Goal: Transaction & Acquisition: Purchase product/service

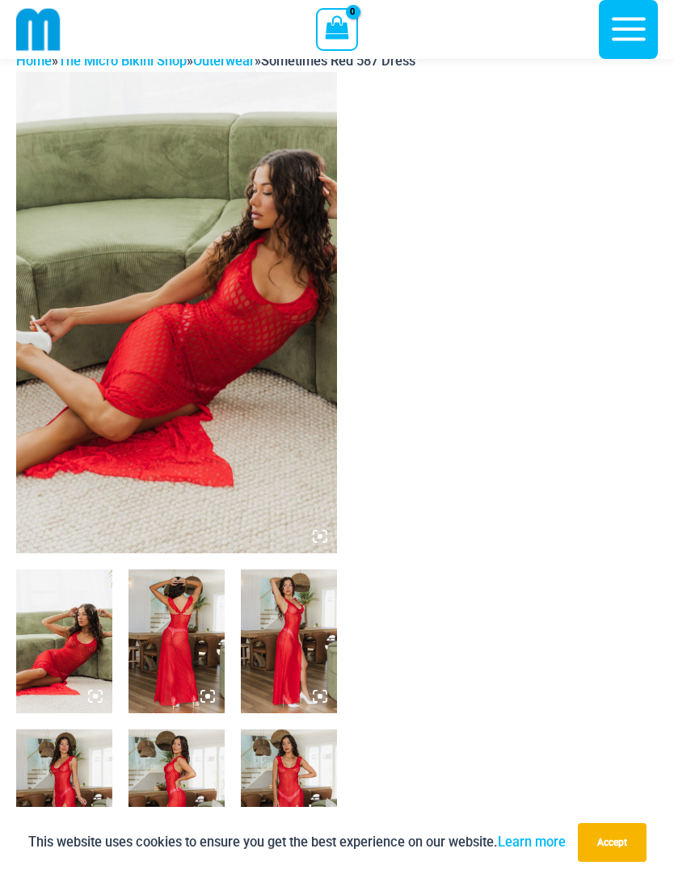
scroll to position [10, 0]
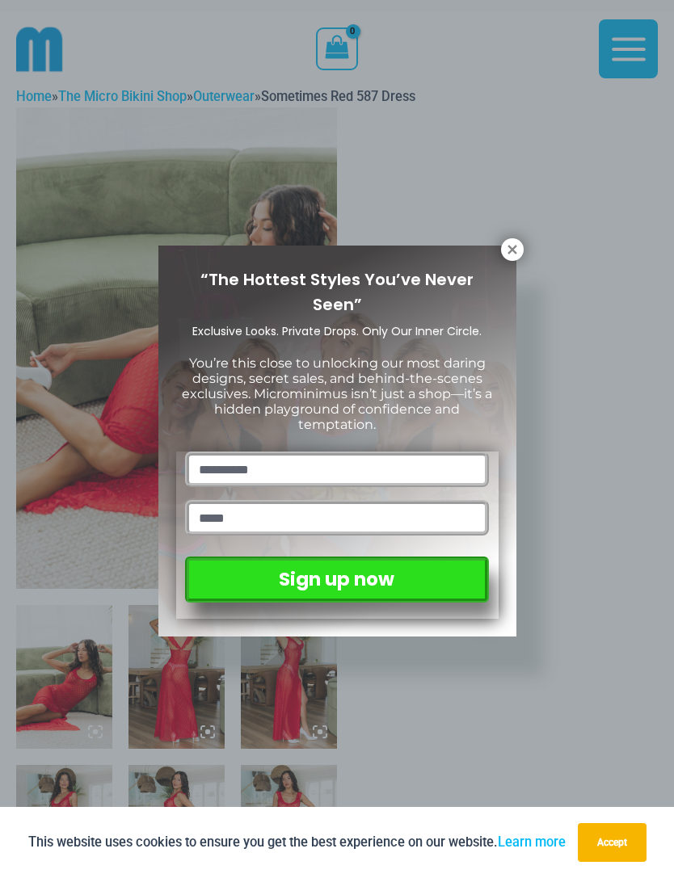
click at [509, 256] on icon at bounding box center [512, 249] width 15 height 15
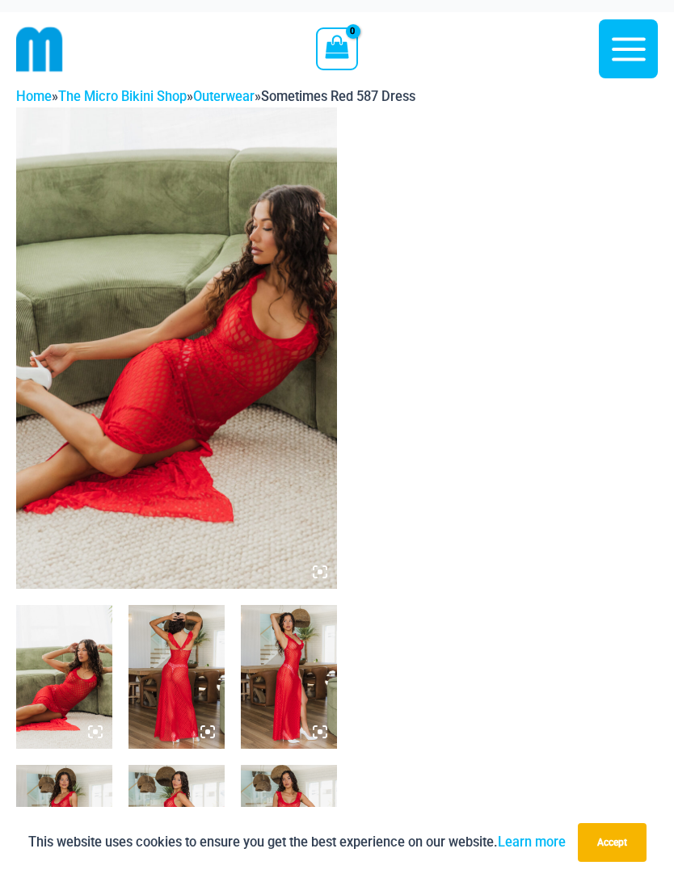
click at [87, 672] on img at bounding box center [64, 677] width 96 height 144
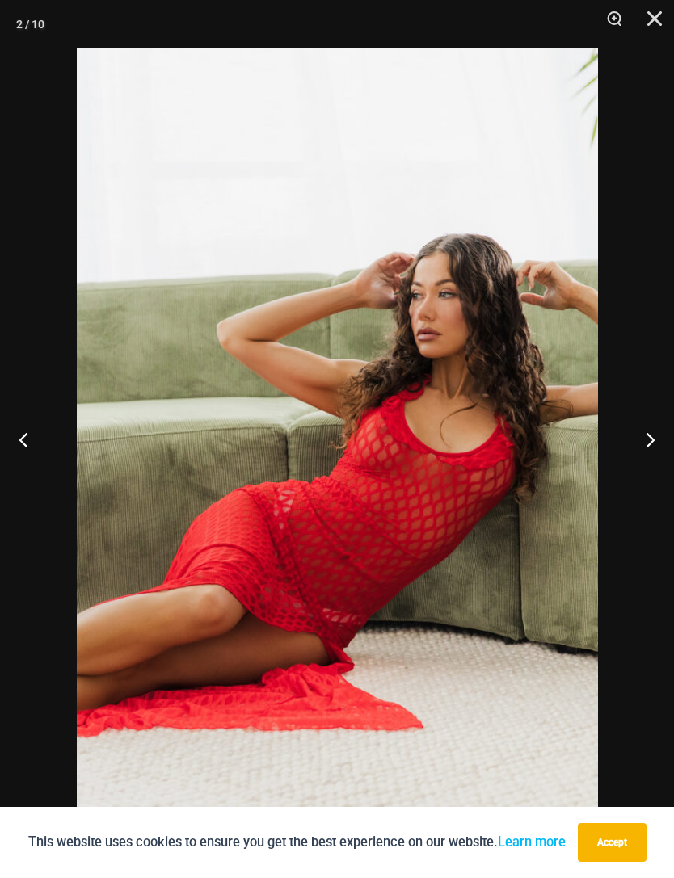
click at [646, 440] on button "Next" at bounding box center [643, 439] width 61 height 81
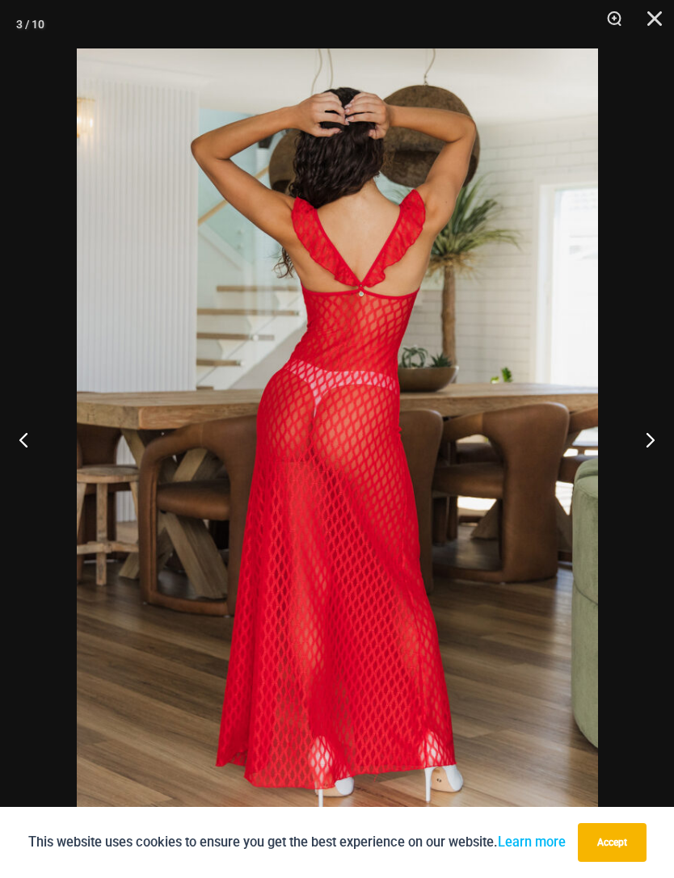
click at [633, 440] on button "Next" at bounding box center [643, 439] width 61 height 81
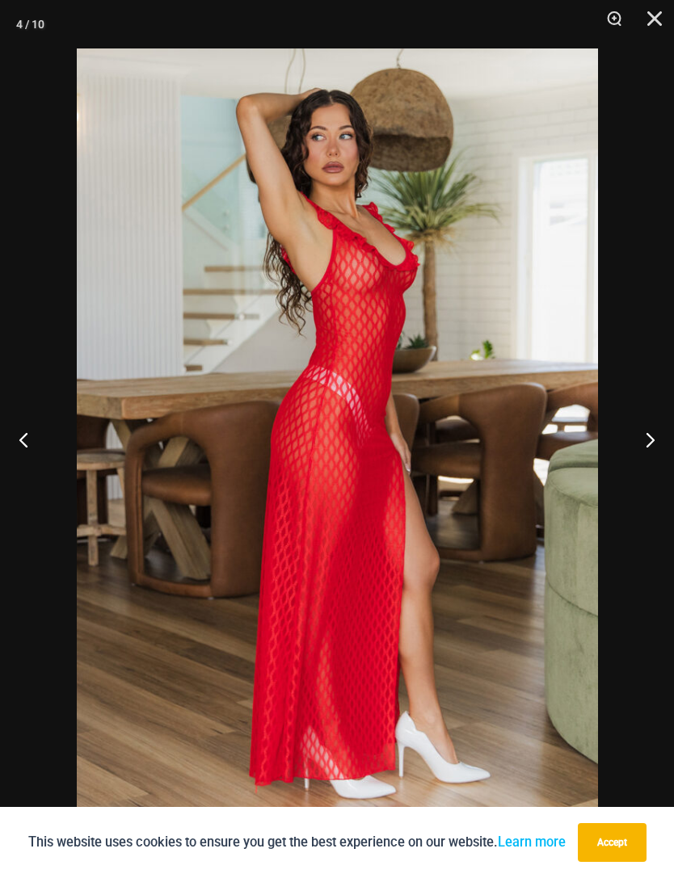
click at [635, 440] on button "Next" at bounding box center [643, 439] width 61 height 81
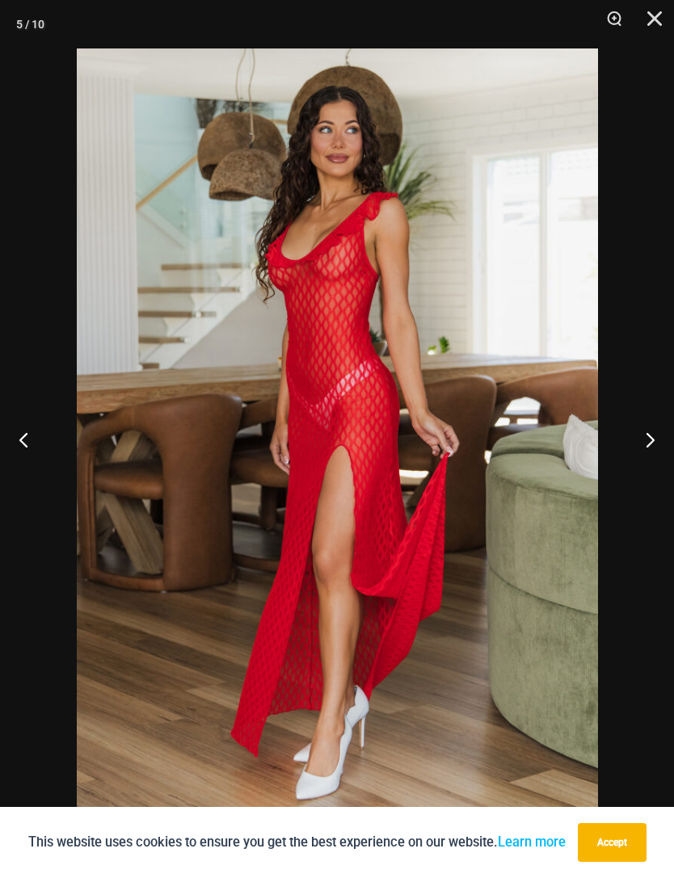
click at [636, 441] on button "Next" at bounding box center [643, 439] width 61 height 81
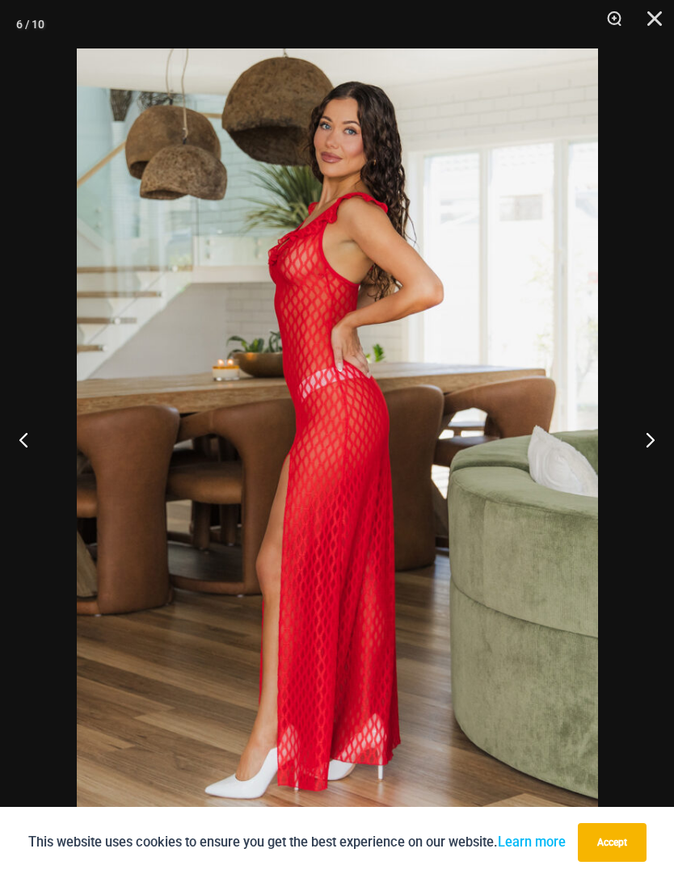
click at [633, 442] on button "Next" at bounding box center [643, 439] width 61 height 81
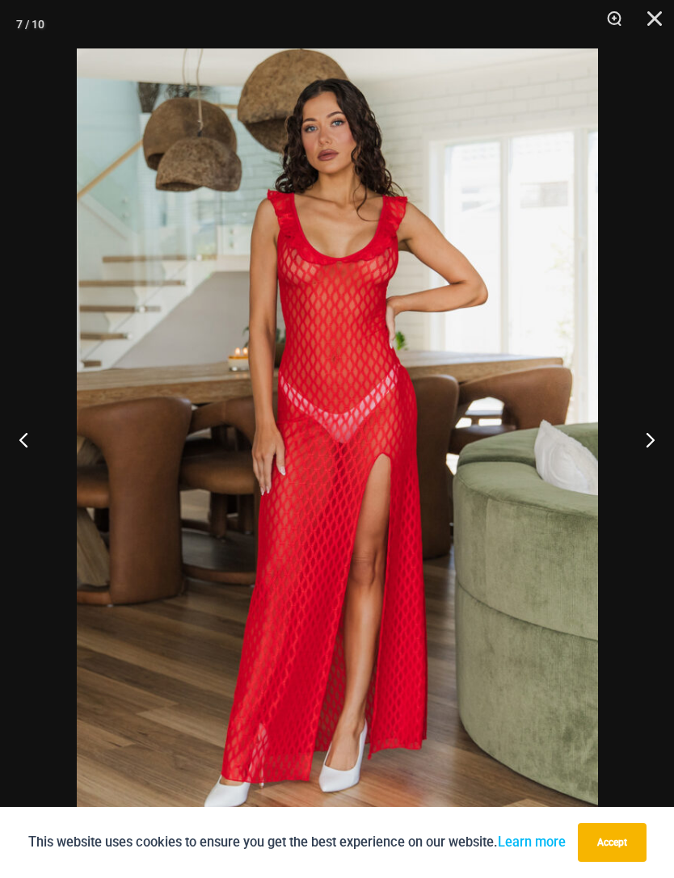
click at [638, 440] on button "Next" at bounding box center [643, 439] width 61 height 81
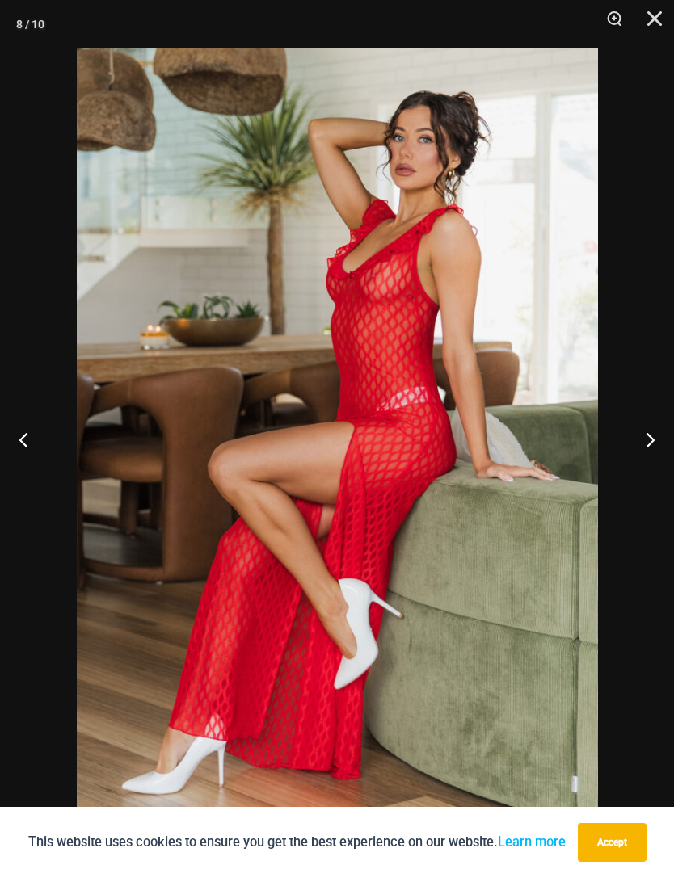
click at [637, 441] on button "Next" at bounding box center [643, 439] width 61 height 81
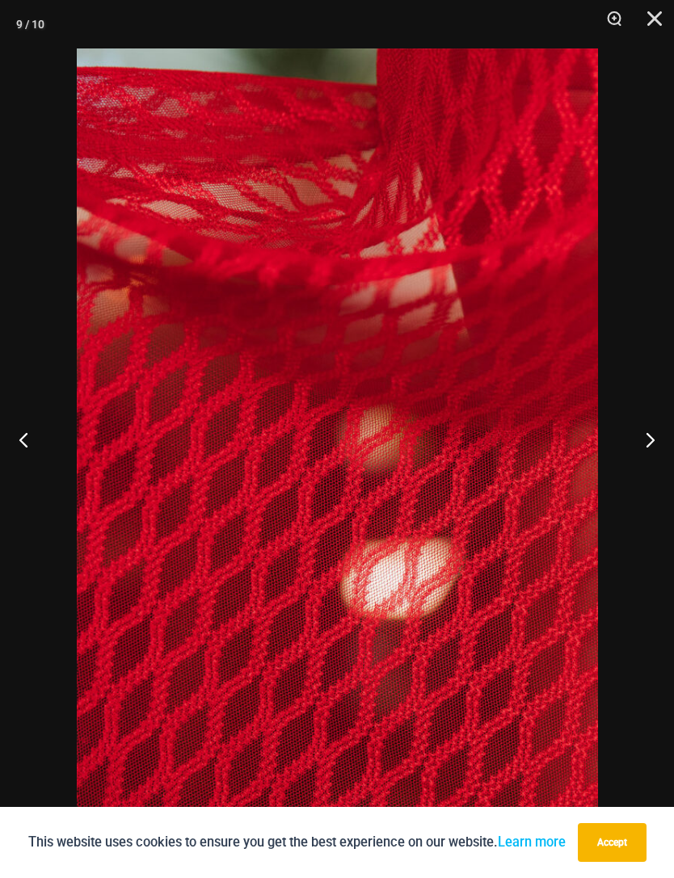
click at [638, 440] on button "Next" at bounding box center [643, 439] width 61 height 81
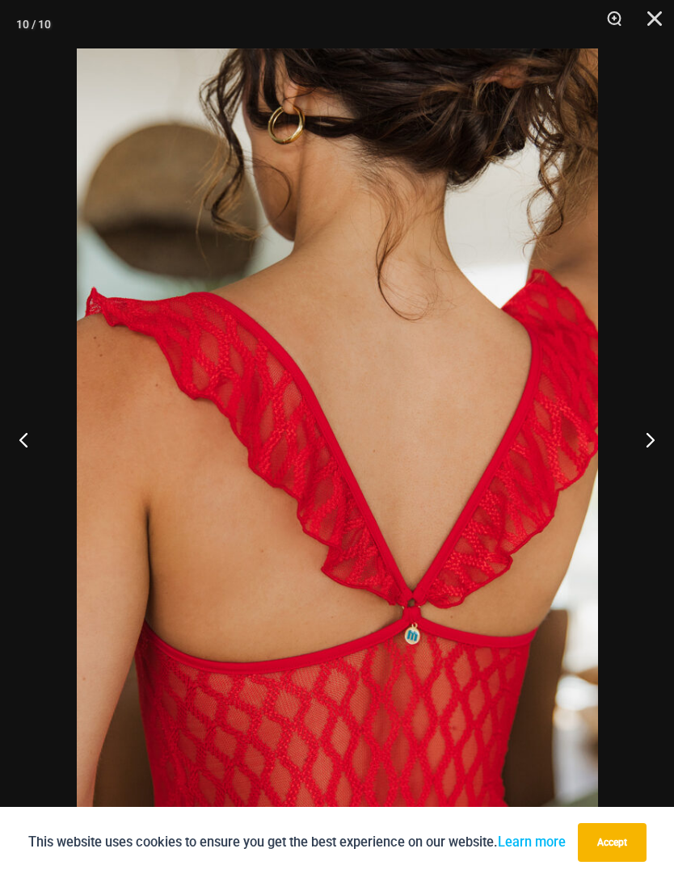
click at [638, 441] on button "Next" at bounding box center [643, 439] width 61 height 81
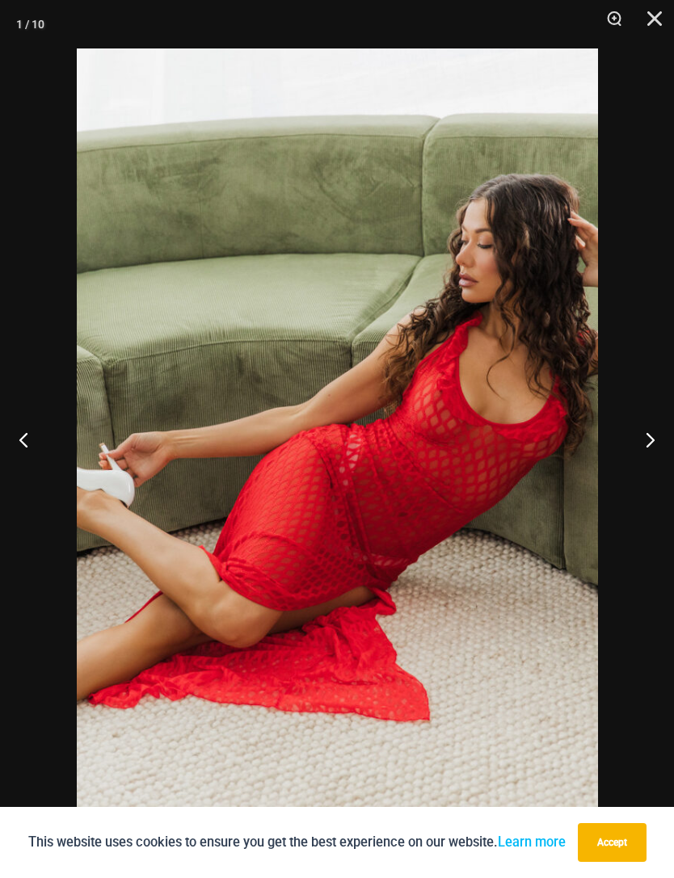
click at [641, 440] on button "Next" at bounding box center [643, 439] width 61 height 81
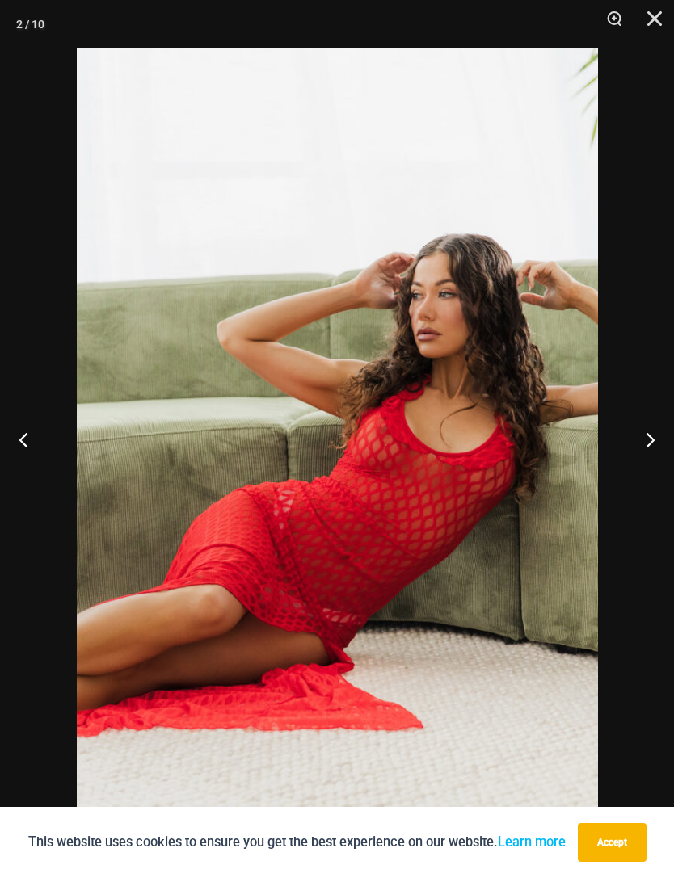
click at [666, 431] on button "Next" at bounding box center [643, 439] width 61 height 81
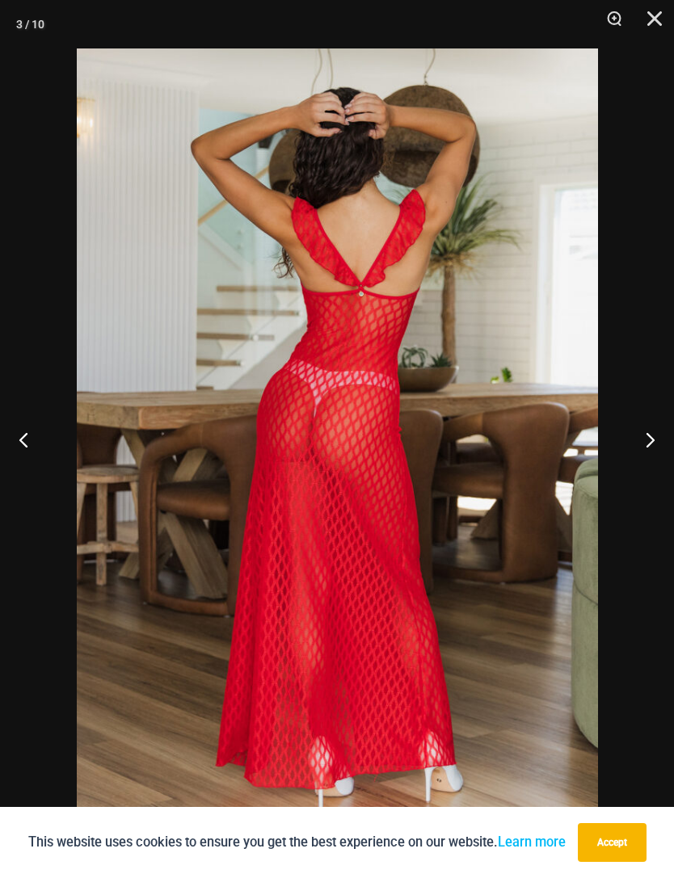
click at [644, 441] on button "Next" at bounding box center [643, 439] width 61 height 81
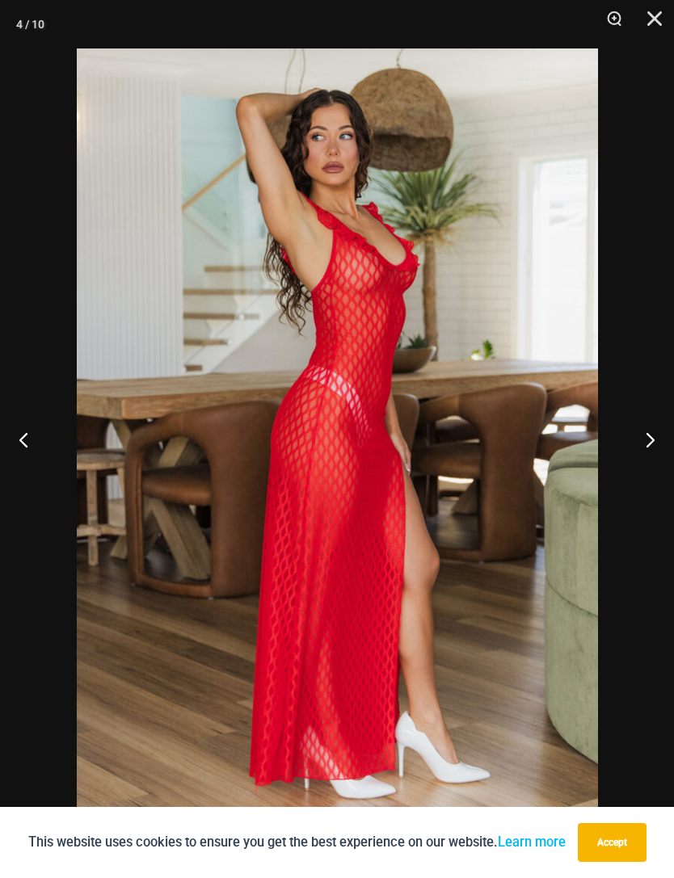
click at [645, 448] on button "Next" at bounding box center [643, 439] width 61 height 81
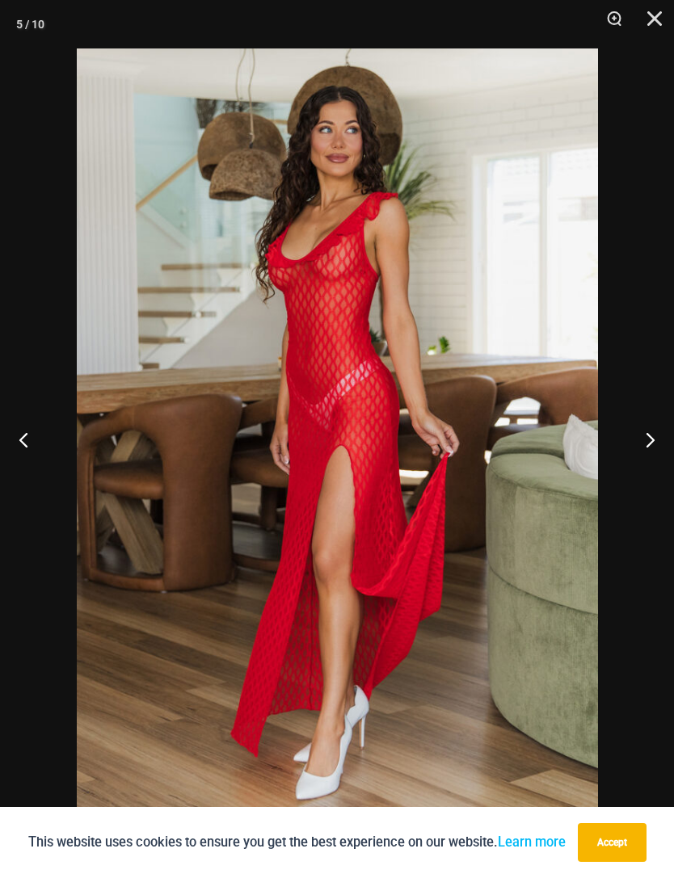
click at [641, 438] on button "Next" at bounding box center [643, 439] width 61 height 81
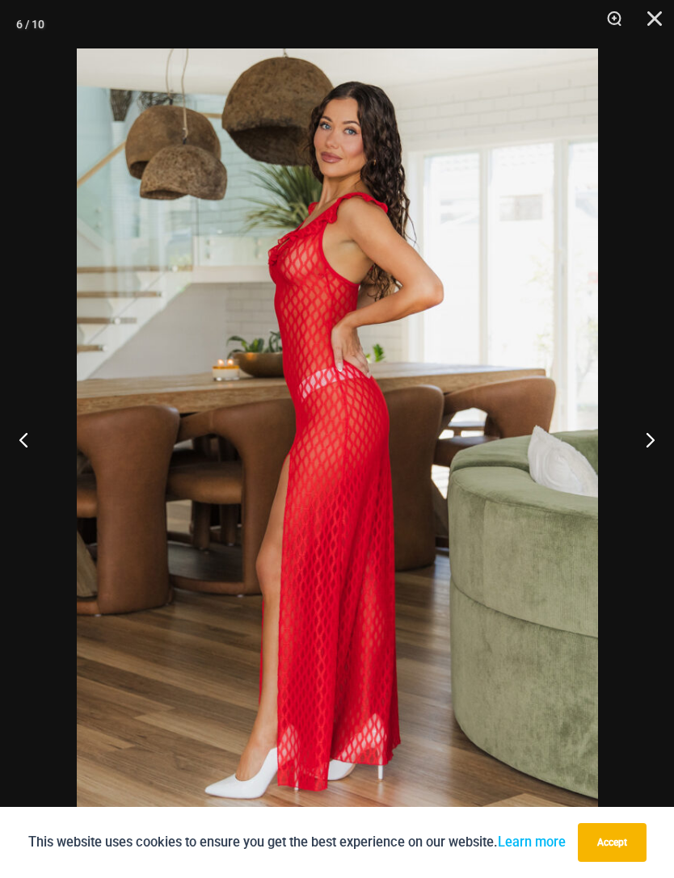
click at [638, 445] on button "Next" at bounding box center [643, 439] width 61 height 81
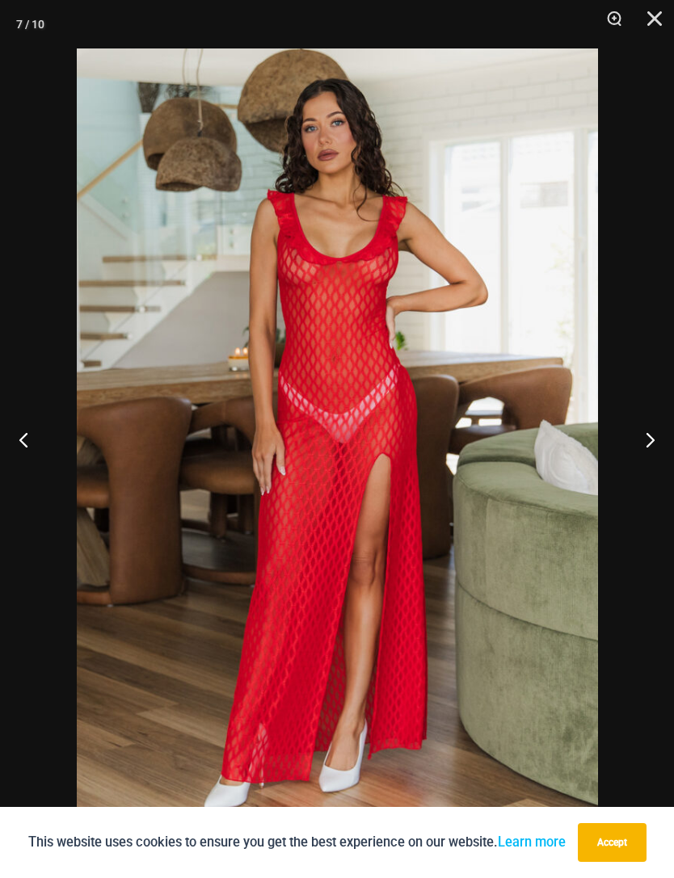
click at [637, 449] on button "Next" at bounding box center [643, 439] width 61 height 81
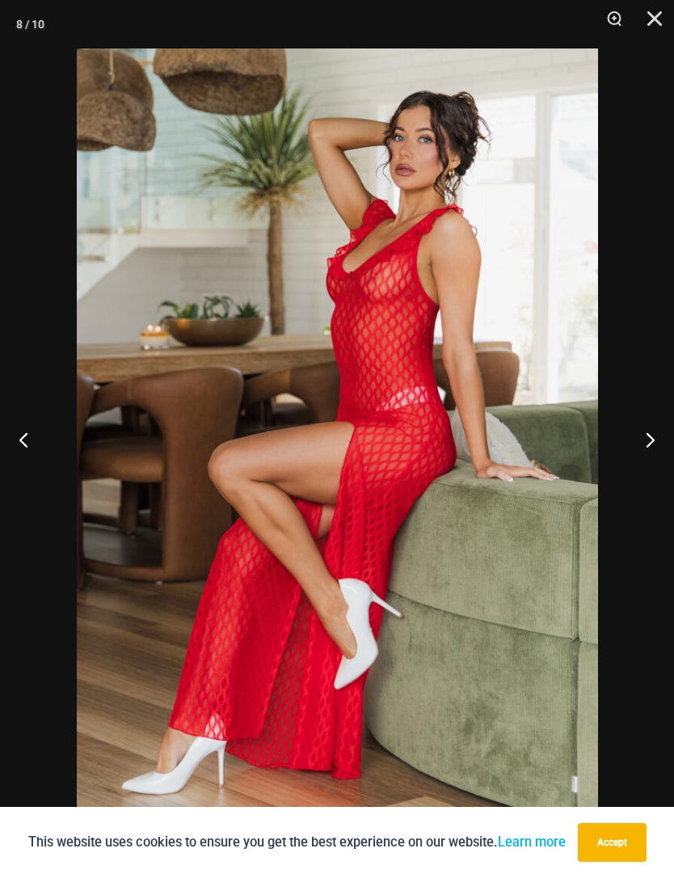
click at [637, 441] on button "Next" at bounding box center [643, 439] width 61 height 81
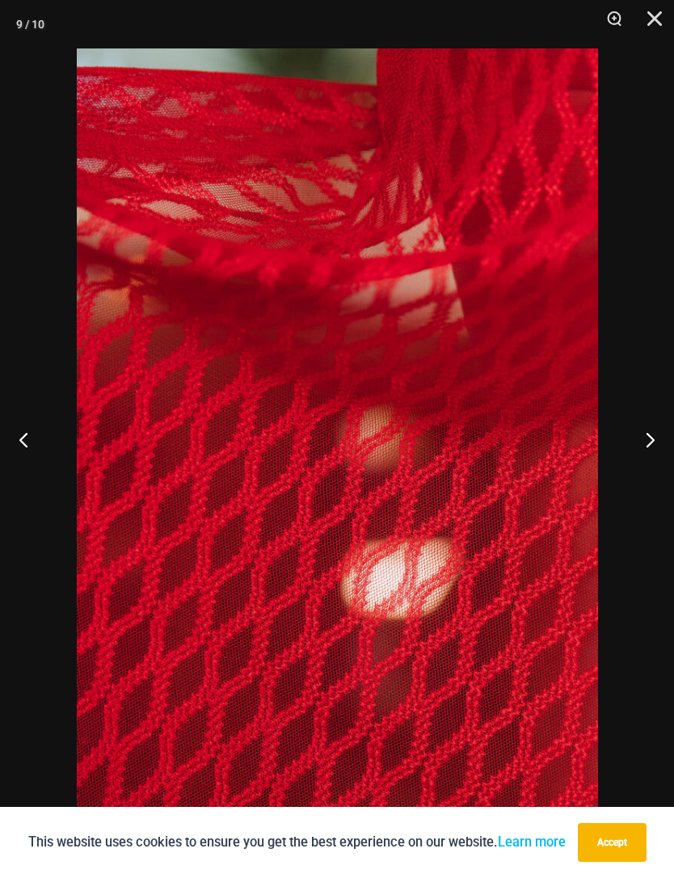
click at [646, 28] on button "Close" at bounding box center [649, 24] width 40 height 48
